Goal: Task Accomplishment & Management: Use online tool/utility

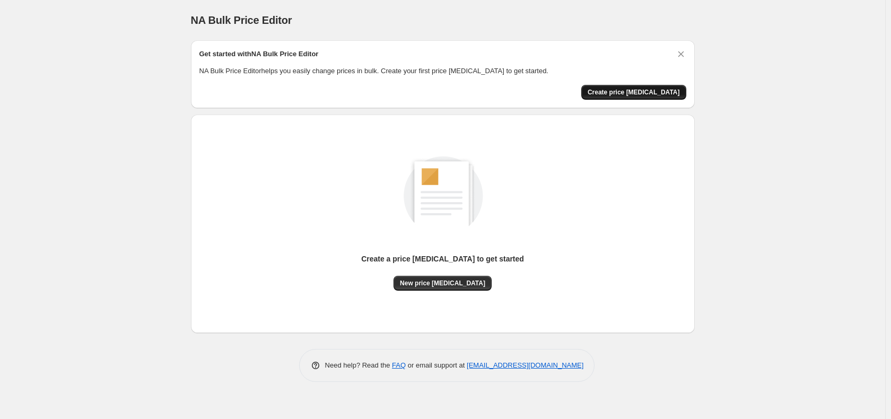
click at [665, 97] on button "Create price [MEDICAL_DATA]" at bounding box center [633, 92] width 105 height 15
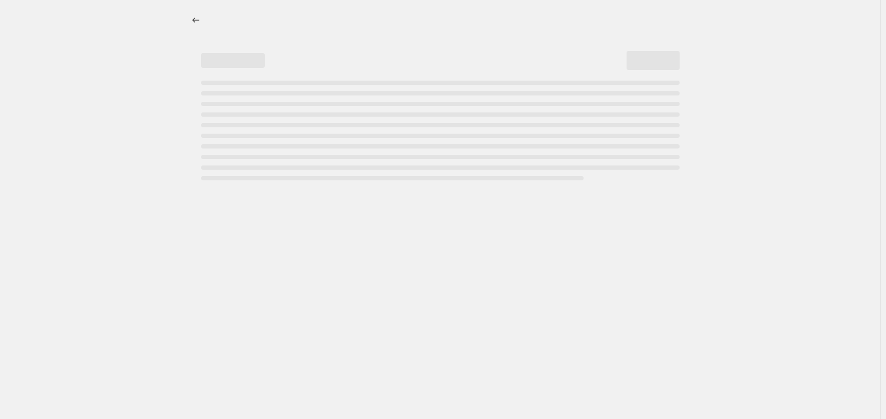
select select "percentage"
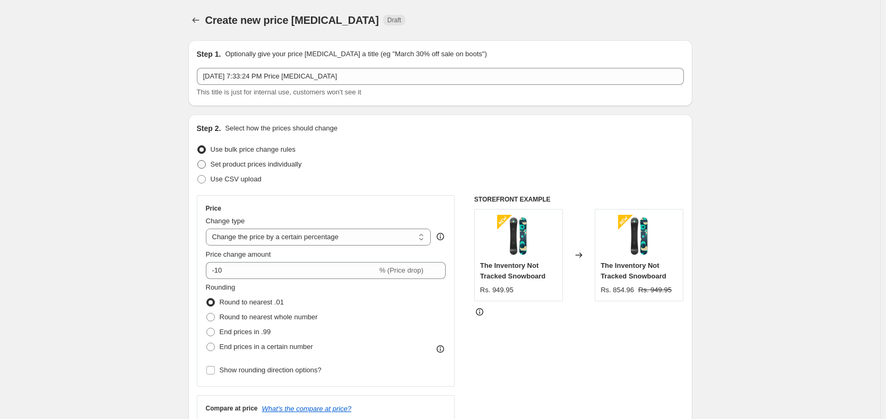
click at [204, 167] on span at bounding box center [201, 164] width 8 height 8
click at [198, 161] on input "Set product prices individually" at bounding box center [197, 160] width 1 height 1
radio input "true"
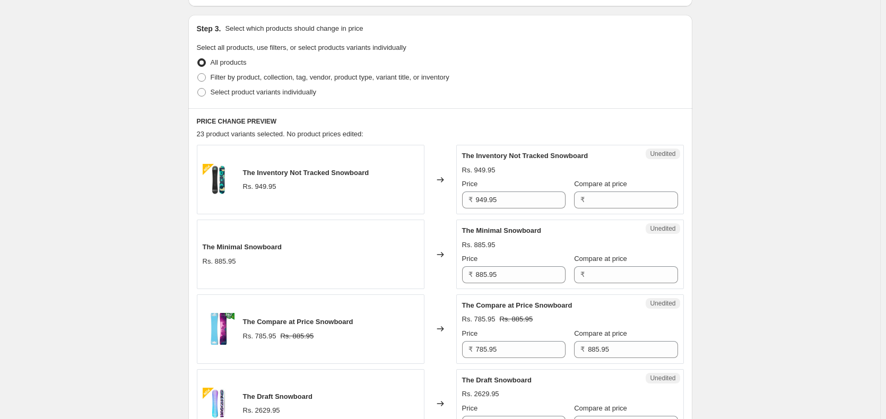
scroll to position [318, 0]
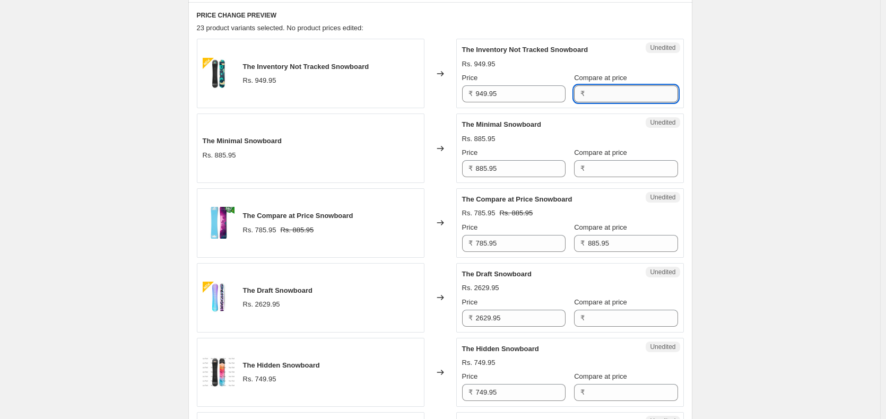
click at [602, 100] on input "Compare at price" at bounding box center [633, 93] width 90 height 17
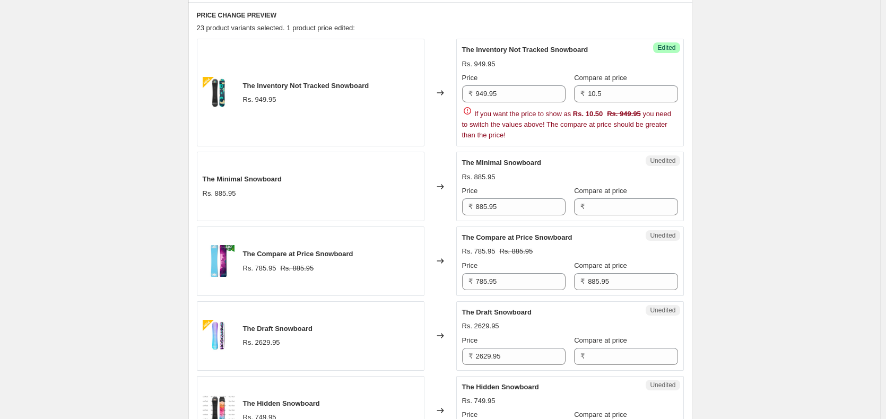
click at [634, 67] on div "Rs. 949.95" at bounding box center [570, 64] width 216 height 11
drag, startPoint x: 625, startPoint y: 91, endPoint x: 594, endPoint y: 92, distance: 31.3
click at [594, 92] on input "10.5" at bounding box center [633, 93] width 90 height 17
type input "1"
click at [609, 54] on div "The Inventory Not Tracked Snowboard" at bounding box center [548, 50] width 173 height 11
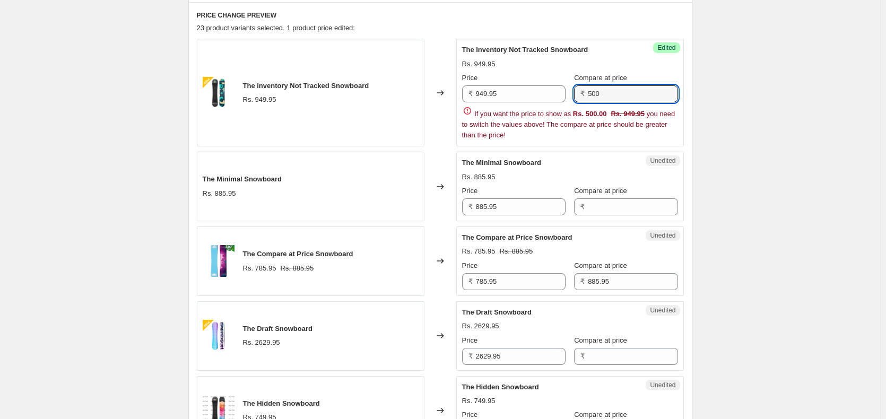
drag, startPoint x: 615, startPoint y: 89, endPoint x: 572, endPoint y: 85, distance: 43.7
click at [572, 85] on div "Price ₹ 949.95 Compare at price ₹ 500" at bounding box center [570, 88] width 216 height 30
type input "950"
